Goal: Information Seeking & Learning: Learn about a topic

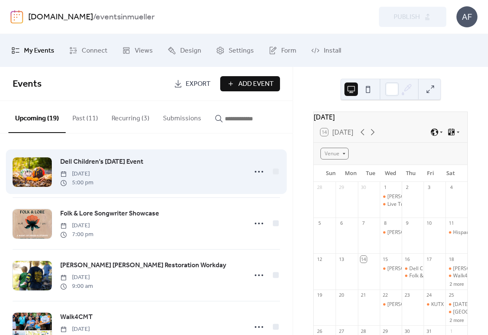
scroll to position [8, 0]
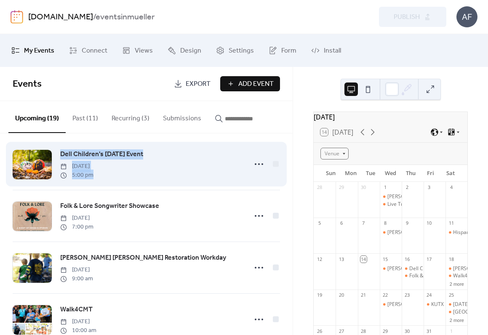
drag, startPoint x: 59, startPoint y: 154, endPoint x: 104, endPoint y: 182, distance: 52.7
click at [97, 183] on div "Dell Children's [DATE] Event [DATE] 5:00 pm" at bounding box center [146, 164] width 267 height 51
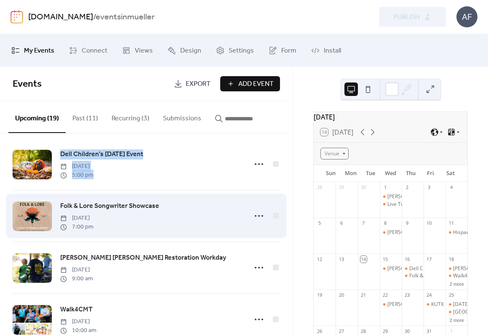
copy div "Dell Children's [DATE] Event [DATE] 5:00 pm"
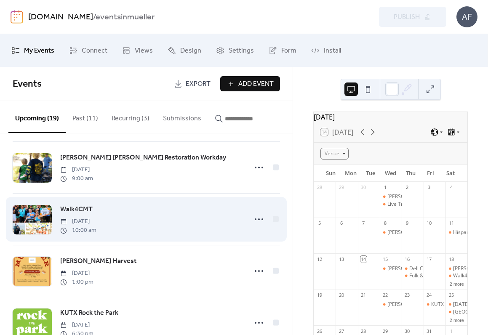
scroll to position [134, 0]
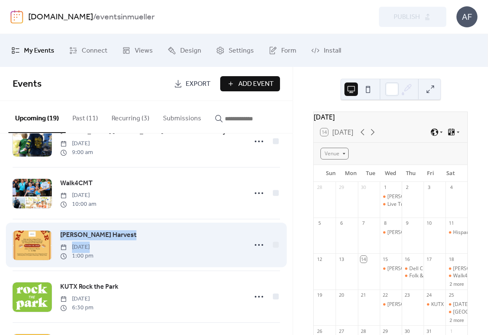
drag, startPoint x: 98, startPoint y: 259, endPoint x: 46, endPoint y: 232, distance: 58.4
click at [46, 232] on div "[PERSON_NAME] Harvest [DATE] 1:00 pm" at bounding box center [146, 244] width 267 height 51
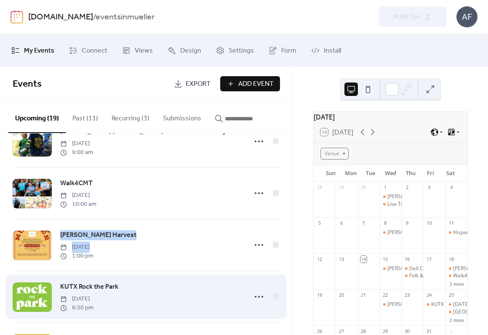
scroll to position [136, 0]
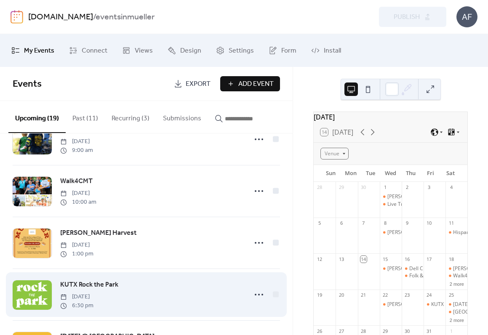
click at [114, 273] on div "[GEOGRAPHIC_DATA] [DATE] 6:30 pm" at bounding box center [146, 294] width 267 height 51
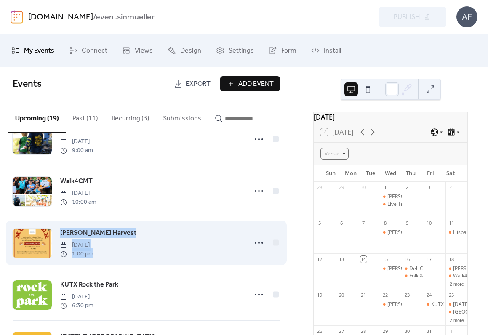
drag, startPoint x: 58, startPoint y: 233, endPoint x: 120, endPoint y: 265, distance: 69.7
click at [120, 265] on div "[PERSON_NAME] Harvest [DATE] 1:00 pm" at bounding box center [146, 242] width 267 height 51
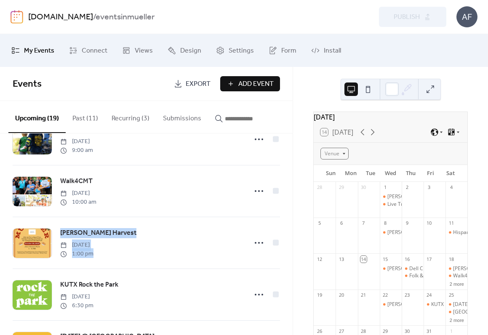
copy div "[PERSON_NAME] Harvest [DATE] 1:00 pm"
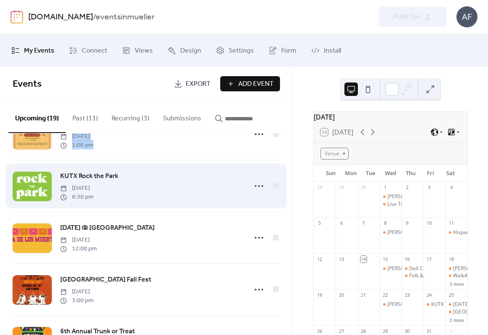
scroll to position [246, 0]
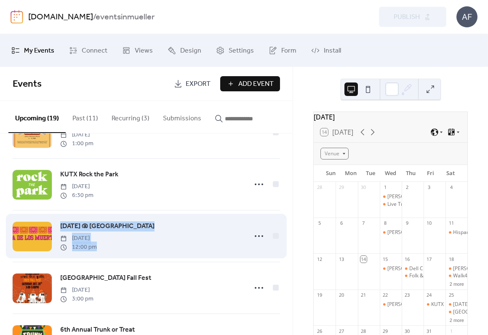
drag, startPoint x: 59, startPoint y: 225, endPoint x: 115, endPoint y: 254, distance: 63.3
click at [112, 256] on div "[DATE] @ [GEOGRAPHIC_DATA] [DATE] 12:00 pm" at bounding box center [146, 236] width 267 height 51
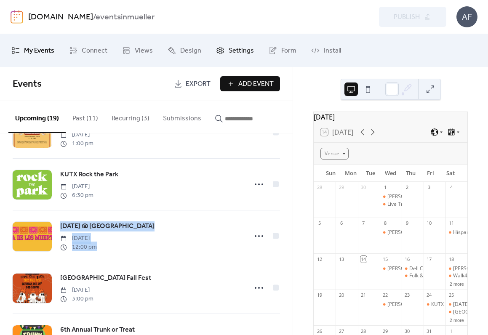
copy div "[DATE] @ [GEOGRAPHIC_DATA] [DATE] 12:00 pm"
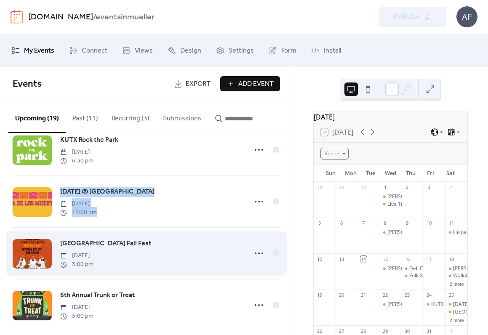
scroll to position [282, 0]
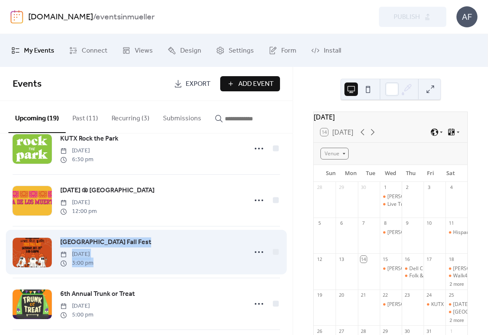
drag, startPoint x: 58, startPoint y: 241, endPoint x: 166, endPoint y: 270, distance: 112.6
click at [106, 270] on div "[GEOGRAPHIC_DATA] Fall Fest [DATE] 3:00 pm" at bounding box center [146, 252] width 267 height 51
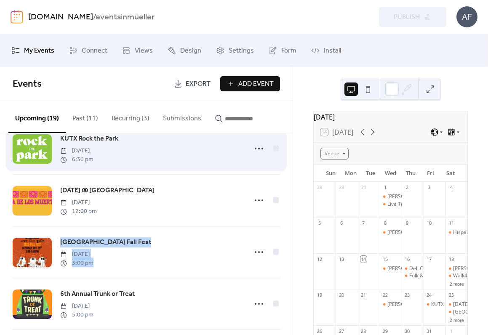
copy div "[GEOGRAPHIC_DATA] Fall Fest [DATE] 3:00 pm"
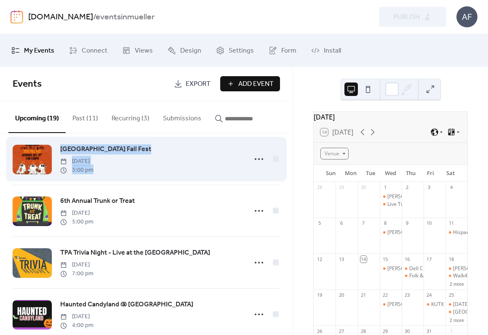
scroll to position [387, 0]
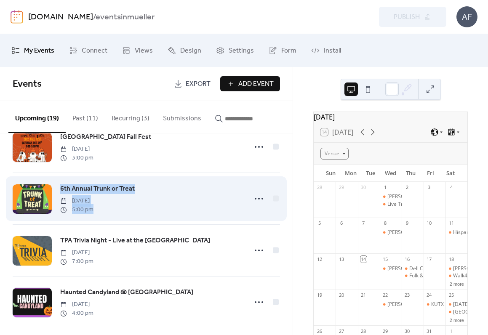
drag, startPoint x: 56, startPoint y: 187, endPoint x: 146, endPoint y: 211, distance: 93.1
click at [112, 218] on div "6th Annual Trunk or Treat [DATE] 5:00 pm" at bounding box center [146, 198] width 267 height 51
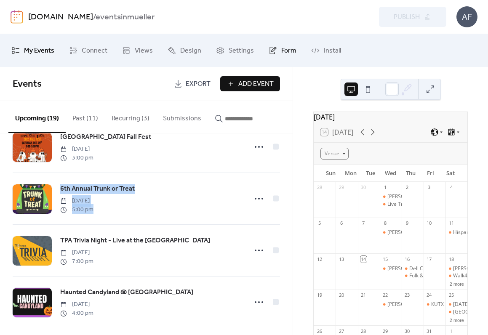
copy div "6th Annual Trunk or Treat [DATE] 5:00 pm"
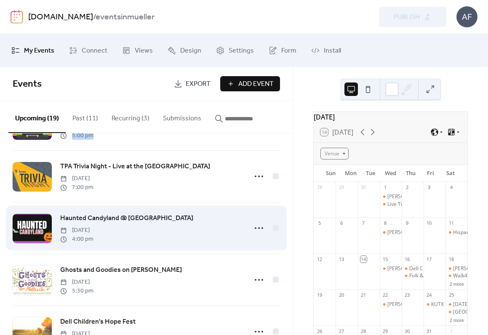
scroll to position [478, 0]
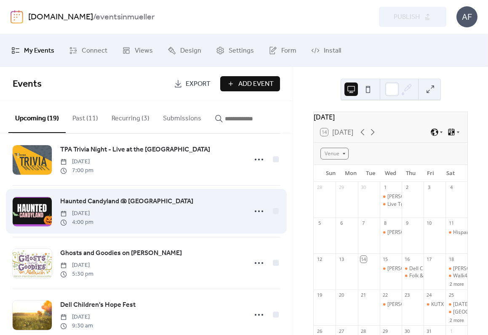
click at [55, 188] on div "Haunted Candyland @ [GEOGRAPHIC_DATA] [DATE] 4:00 pm" at bounding box center [146, 211] width 267 height 51
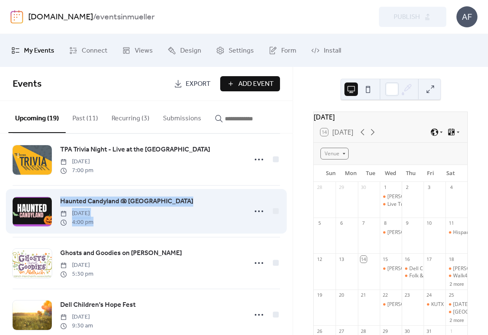
drag, startPoint x: 63, startPoint y: 203, endPoint x: 198, endPoint y: 232, distance: 137.5
click at [112, 237] on div "Haunted Candyland @ [GEOGRAPHIC_DATA] [DATE] 4:00 pm" at bounding box center [146, 211] width 267 height 51
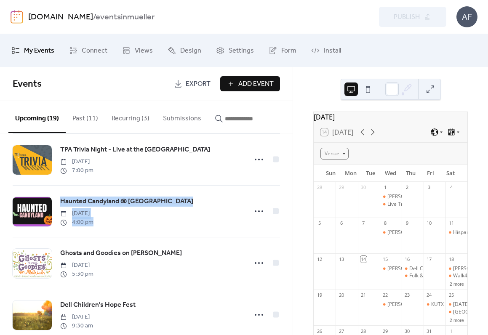
copy div "Haunted Candyland @ [GEOGRAPHIC_DATA] [DATE] 4:00 pm"
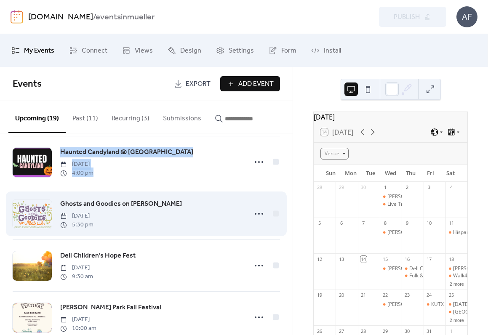
scroll to position [534, 0]
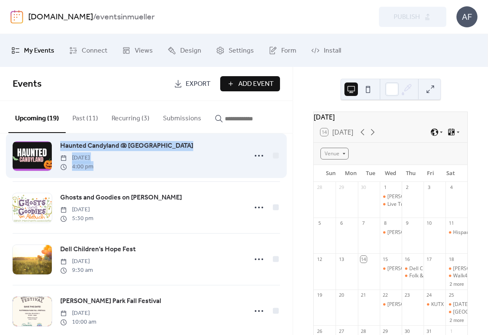
click at [193, 176] on div "Haunted Candyland @ [GEOGRAPHIC_DATA] [DATE] 4:00 pm" at bounding box center [146, 155] width 267 height 51
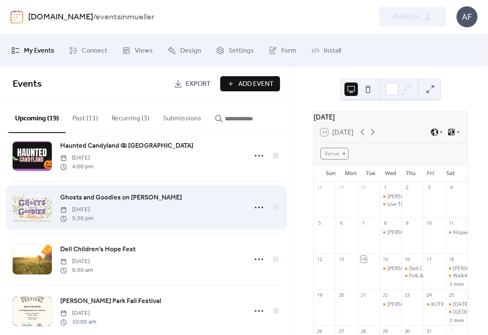
click at [44, 187] on div "Ghosts and Goodies on [PERSON_NAME] [DATE] 5:30 pm" at bounding box center [146, 207] width 267 height 51
click at [54, 185] on div "Ghosts and Goodies on [PERSON_NAME] [DATE] 5:30 pm" at bounding box center [146, 207] width 267 height 51
drag, startPoint x: 57, startPoint y: 192, endPoint x: 151, endPoint y: 227, distance: 100.8
click at [92, 230] on div "Ghosts and Goodies on [PERSON_NAME] [DATE] 5:30 pm" at bounding box center [146, 207] width 267 height 51
copy div "Ghosts and Goodies on [PERSON_NAME] [DATE] 5:30 pm"
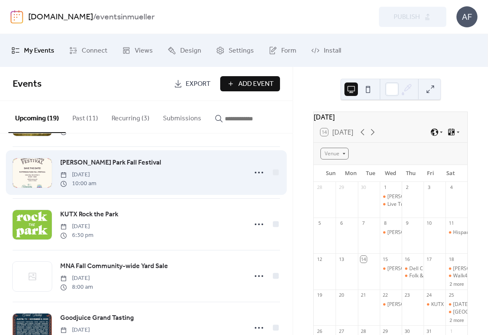
scroll to position [679, 0]
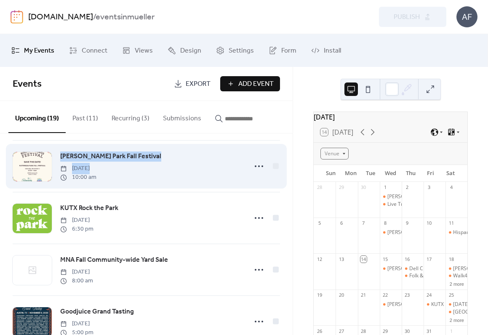
drag, startPoint x: 103, startPoint y: 184, endPoint x: 52, endPoint y: 162, distance: 55.5
click at [52, 162] on div "[PERSON_NAME] Park Fall Festival [DATE] 10:00 am" at bounding box center [146, 166] width 267 height 51
click at [56, 155] on div "[PERSON_NAME] Park Fall Festival [DATE] 10:00 am" at bounding box center [146, 166] width 267 height 51
drag, startPoint x: 56, startPoint y: 155, endPoint x: 144, endPoint y: 189, distance: 93.5
click at [144, 189] on div "[PERSON_NAME] Park Fall Festival [DATE] 10:00 am" at bounding box center [146, 166] width 267 height 51
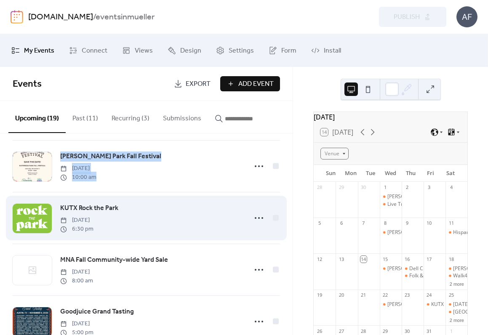
copy div "[PERSON_NAME] Park Fall Festival [DATE] 10:00 am"
